Goal: Task Accomplishment & Management: Use online tool/utility

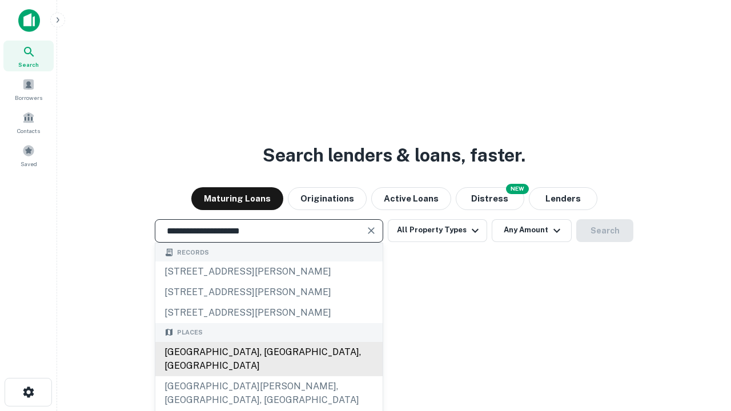
click at [269, 377] on div "[GEOGRAPHIC_DATA], [GEOGRAPHIC_DATA], [GEOGRAPHIC_DATA]" at bounding box center [268, 359] width 227 height 34
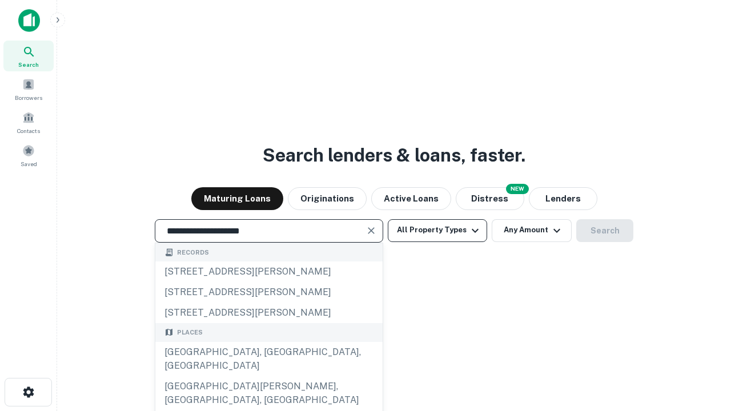
type input "**********"
click at [438, 230] on button "All Property Types" at bounding box center [437, 230] width 99 height 23
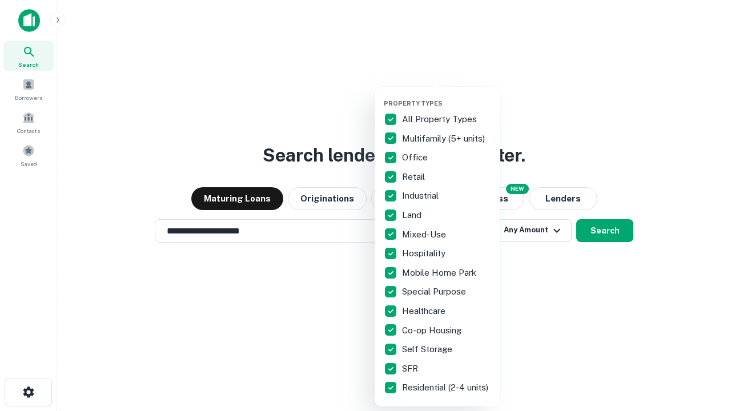
click at [447, 96] on button "button" at bounding box center [447, 96] width 126 height 1
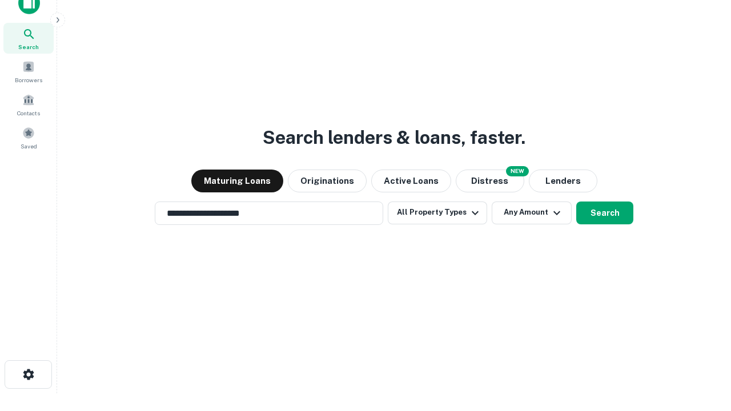
scroll to position [7, 138]
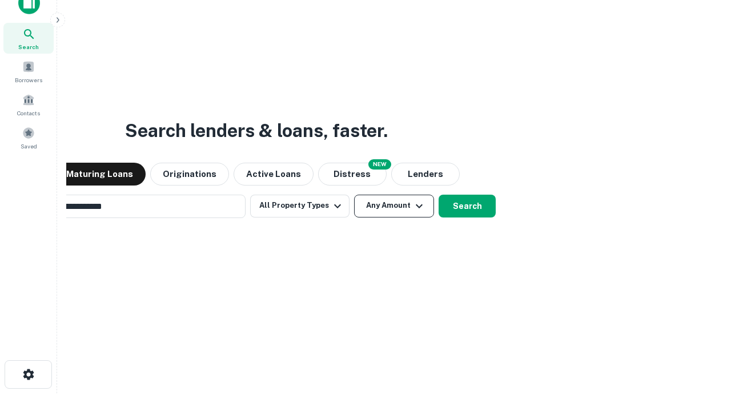
click at [354, 195] on button "Any Amount" at bounding box center [394, 206] width 80 height 23
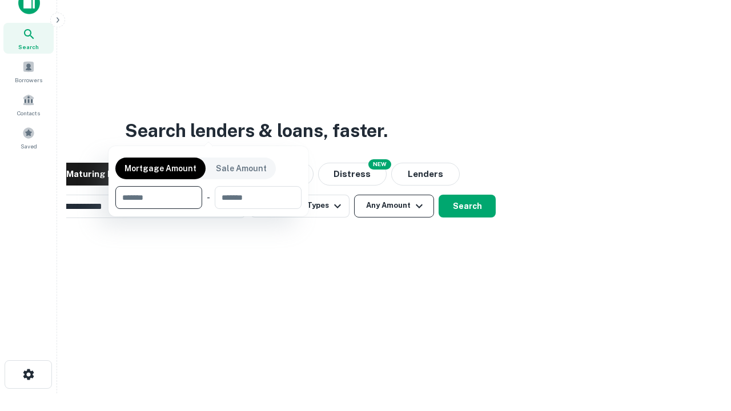
scroll to position [82, 323]
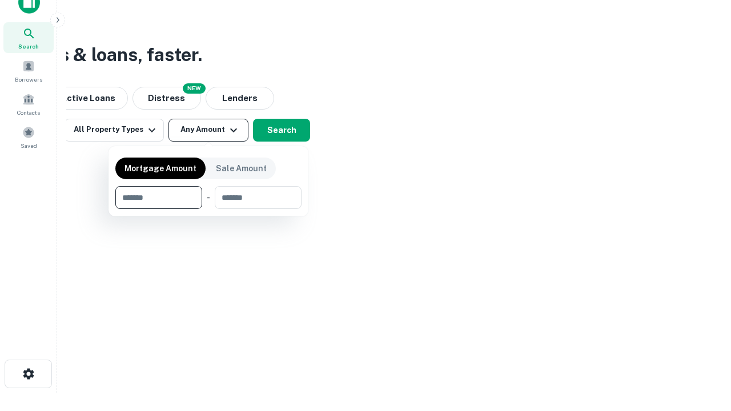
type input "*******"
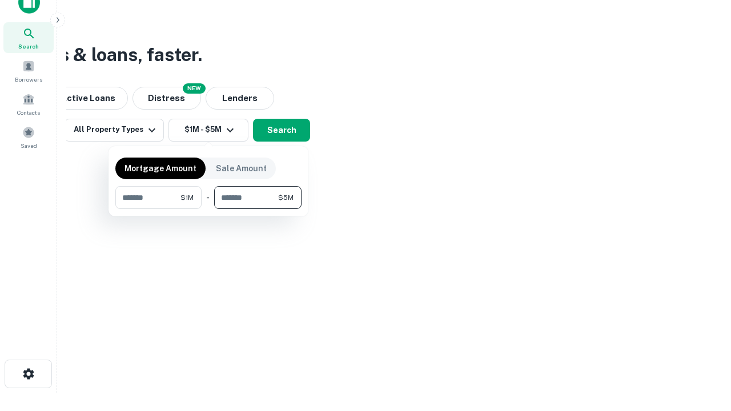
type input "*******"
click at [209, 209] on button "button" at bounding box center [208, 209] width 186 height 1
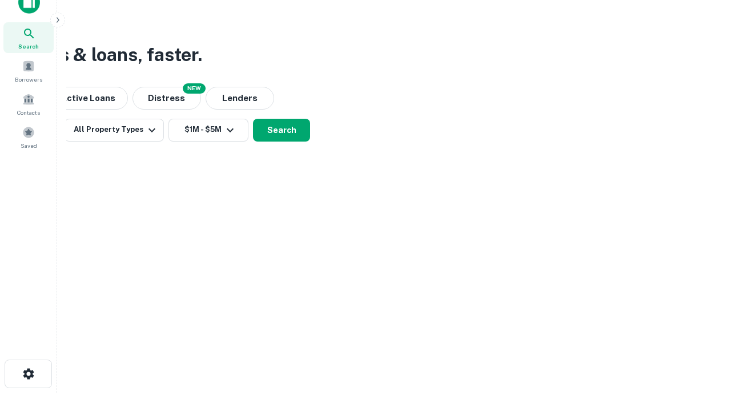
scroll to position [7, 211]
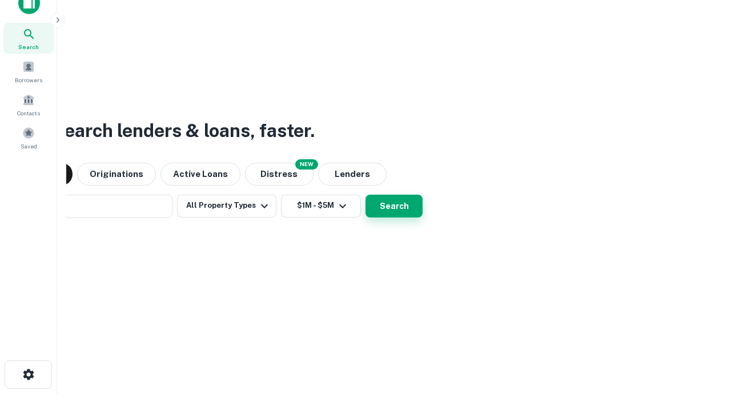
click at [366, 195] on button "Search" at bounding box center [394, 206] width 57 height 23
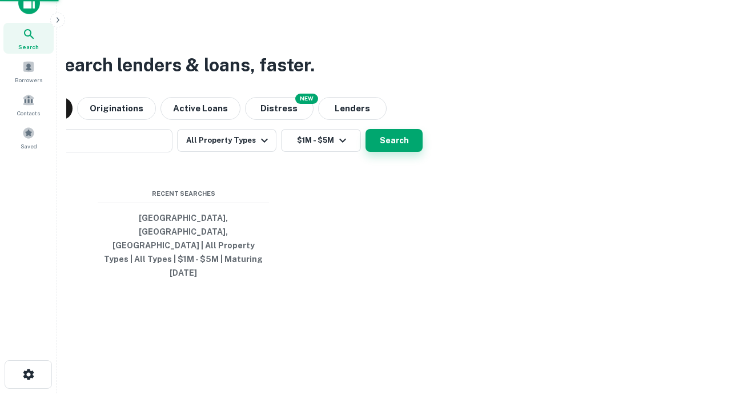
scroll to position [30, 323]
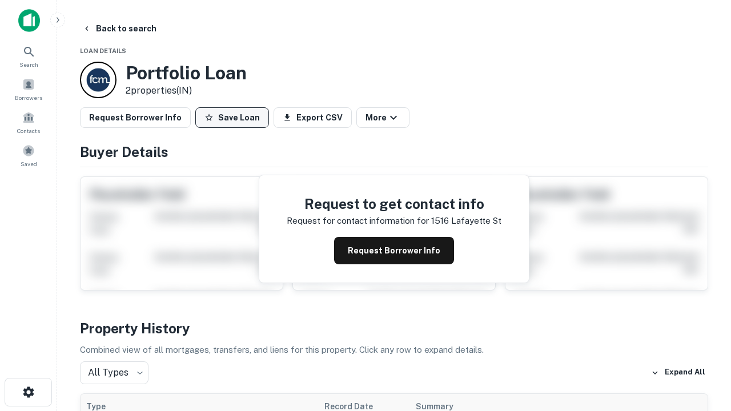
click at [232, 118] on button "Save Loan" at bounding box center [232, 117] width 74 height 21
click at [235, 118] on button "Loan Saved" at bounding box center [234, 117] width 79 height 21
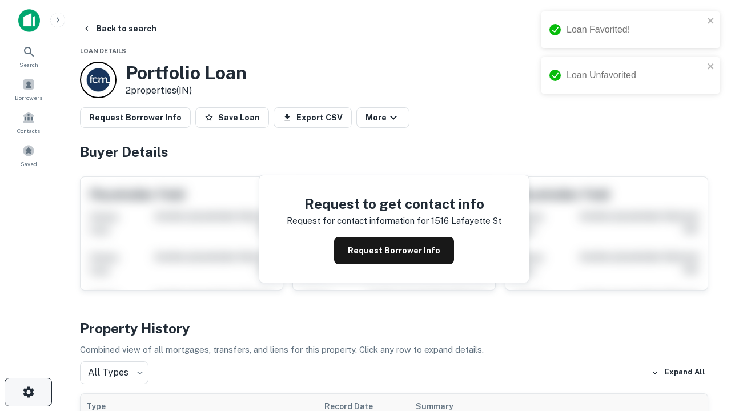
click at [28, 393] on icon "button" at bounding box center [29, 393] width 14 height 14
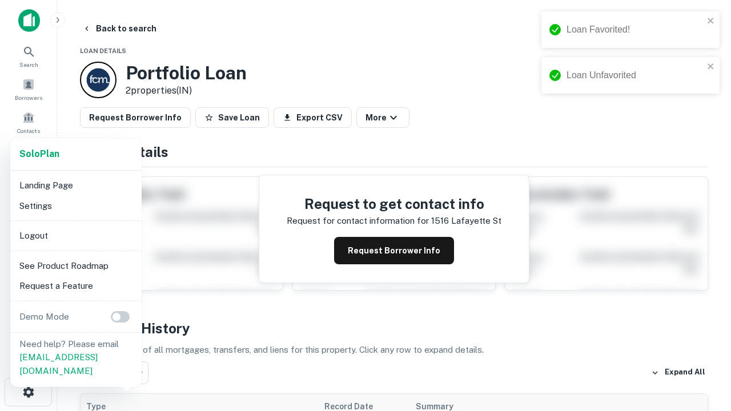
click at [75, 235] on li "Logout" at bounding box center [76, 236] width 122 height 21
